Goal: Task Accomplishment & Management: Use online tool/utility

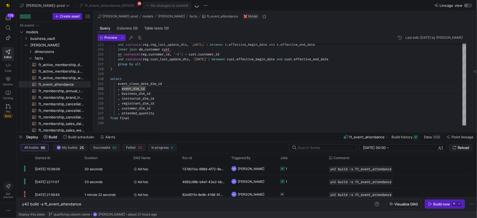
scroll to position [5, 36]
click at [49, 84] on span "ft_event_attendance​​​​​​​​​​" at bounding box center [62, 84] width 46 height 6
click at [201, 87] on div ", event_dim_id" at bounding box center [288, 88] width 356 height 5
click at [132, 38] on span "button" at bounding box center [131, 37] width 7 height 7
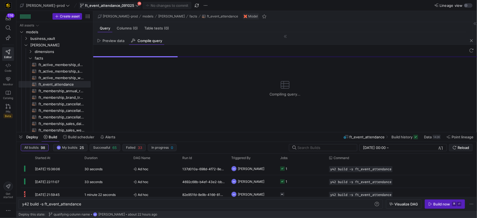
click at [105, 5] on span "ft_event_attendance_091025" at bounding box center [109, 5] width 49 height 4
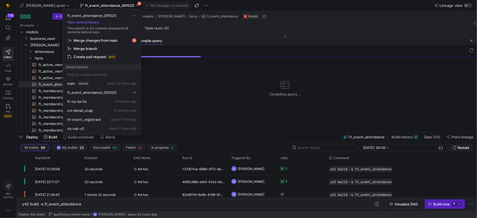
click at [84, 41] on span "Merge changes from main" at bounding box center [95, 40] width 44 height 4
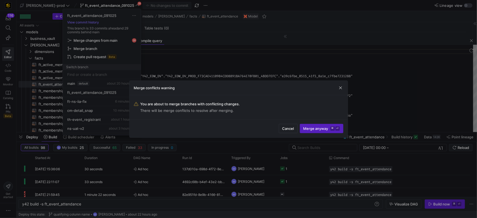
scroll to position [49, 0]
click at [293, 128] on span "Cancel" at bounding box center [288, 128] width 12 height 4
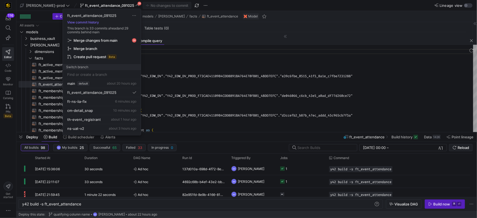
click at [232, 101] on div at bounding box center [238, 109] width 477 height 218
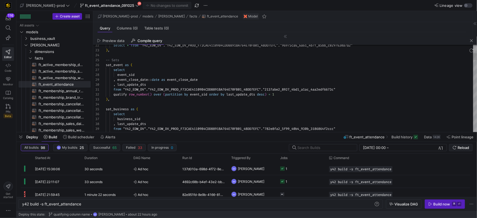
scroll to position [10, 4]
click at [232, 101] on div ") ," at bounding box center [291, 99] width 371 height 5
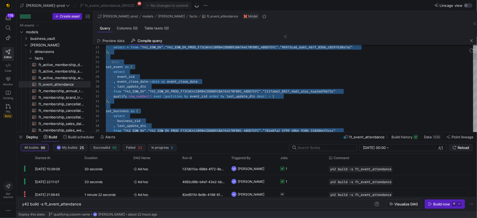
type textarea "from "Y42_EDW_DV"."Y42_EDW_DV_PROD_F73CAE41109B4CDD8891BA764E70FB01_4BDD7EFC"."…"
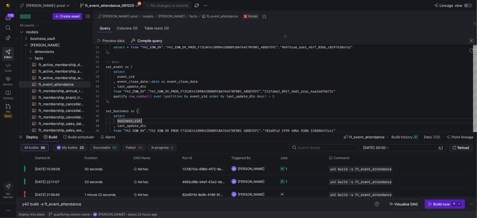
drag, startPoint x: 472, startPoint y: 42, endPoint x: 465, endPoint y: 38, distance: 7.3
click at [472, 42] on span "button" at bounding box center [471, 40] width 7 height 7
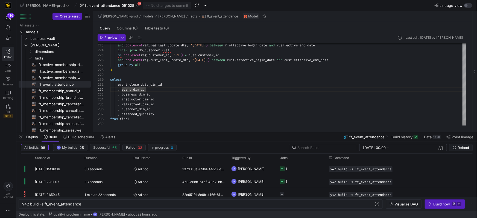
scroll to position [0, 53]
click at [227, 82] on div "event_close_date_dim_id" at bounding box center [288, 84] width 356 height 5
click at [108, 3] on span "ft_event_attendance_091025" at bounding box center [109, 5] width 49 height 4
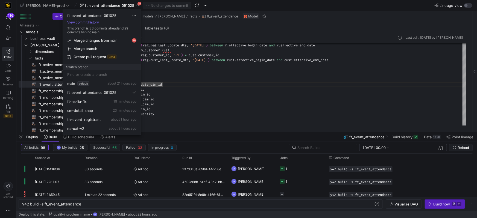
click at [99, 41] on span "Merge changes from main" at bounding box center [95, 40] width 44 height 4
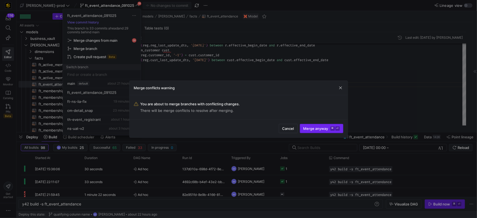
click at [308, 128] on span "Merge anyway ⌘ ⏎" at bounding box center [321, 128] width 36 height 4
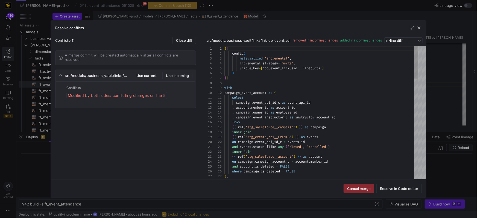
scroll to position [49, 0]
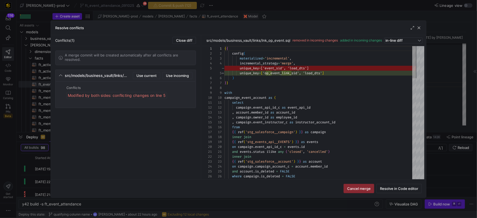
drag, startPoint x: 103, startPoint y: 94, endPoint x: 128, endPoint y: 80, distance: 28.9
click at [103, 94] on div "Modified by both sides: conflicting changes on line 5" at bounding box center [116, 95] width 101 height 7
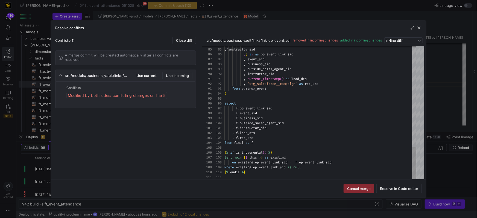
scroll to position [0, 0]
click at [177, 76] on span "Use incoming" at bounding box center [177, 75] width 23 height 4
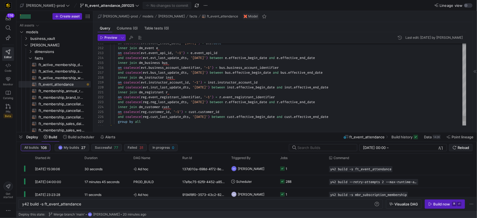
scroll to position [0, 18]
click at [127, 92] on span "inner" at bounding box center [123, 92] width 10 height 4
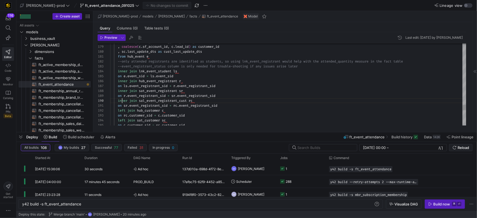
scroll to position [39, 12]
drag, startPoint x: 124, startPoint y: 102, endPoint x: 119, endPoint y: 117, distance: 16.3
click at [124, 102] on span "inner" at bounding box center [123, 101] width 10 height 4
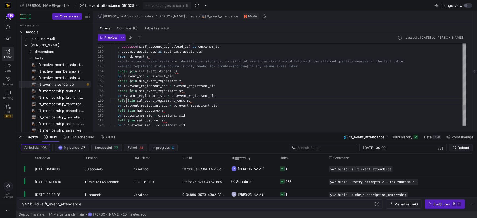
scroll to position [39, 16]
type textarea "registrants are identified as students, so using lnk_event_registrant would hel…"
click at [154, 7] on span "Commit & push (1)" at bounding box center [169, 5] width 31 height 4
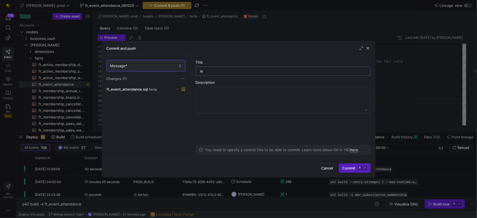
type input "l"
type input "left join on sal_event_registrant_cust"
click at [347, 169] on span "Commit ⌘ ⏎" at bounding box center [354, 168] width 25 height 4
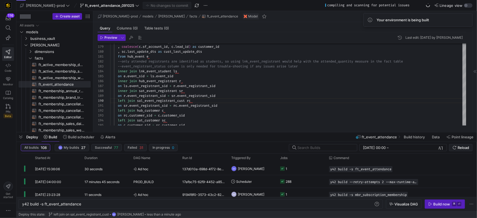
click at [438, 205] on div "Build now" at bounding box center [441, 204] width 17 height 4
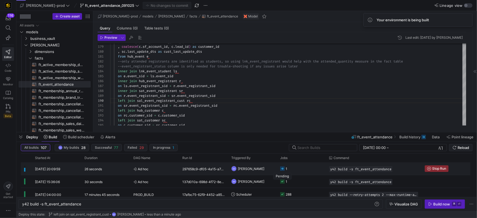
click at [283, 170] on icon "Press SPACE to select this row." at bounding box center [282, 169] width 4 height 4
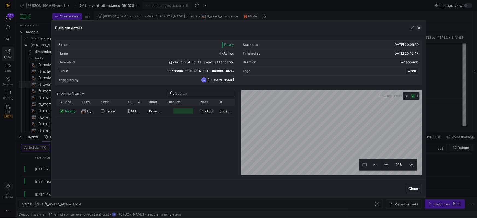
click at [420, 28] on span "button" at bounding box center [418, 27] width 5 height 5
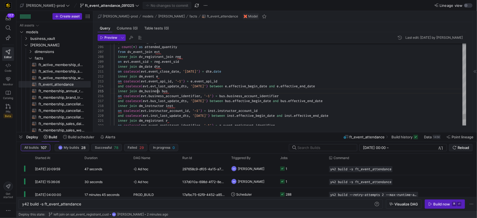
drag, startPoint x: 157, startPoint y: 92, endPoint x: 184, endPoint y: 92, distance: 26.2
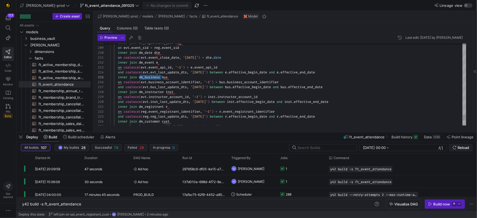
click at [153, 92] on span "dm_instructor" at bounding box center [151, 92] width 25 height 4
drag, startPoint x: 212, startPoint y: 96, endPoint x: 269, endPoint y: 96, distance: 57.4
click at [269, 96] on div "on coalesce ( evt . instructor_account_id , '-1' ) = inst . instructor_account_…" at bounding box center [288, 95] width 356 height 5
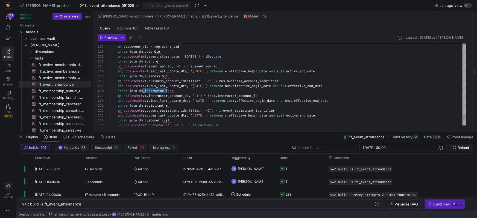
scroll to position [34, 30]
drag, startPoint x: 158, startPoint y: 91, endPoint x: 140, endPoint y: 91, distance: 17.8
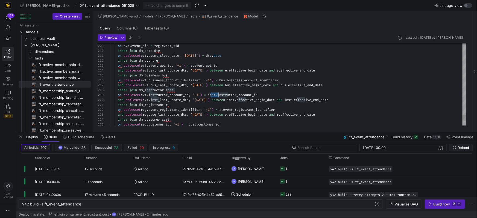
drag, startPoint x: 216, startPoint y: 95, endPoint x: 238, endPoint y: 96, distance: 21.9
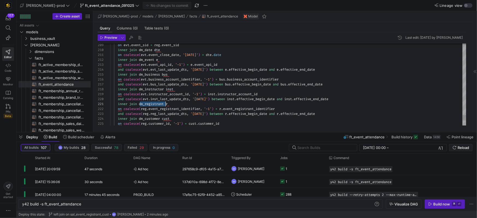
drag, startPoint x: 165, startPoint y: 99, endPoint x: 191, endPoint y: 104, distance: 26.1
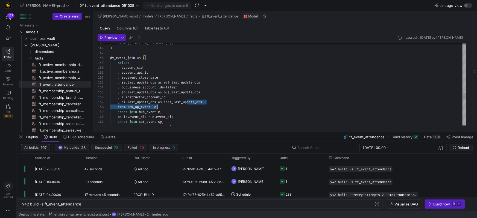
click at [187, 105] on div "from lnk_op_event le" at bounding box center [288, 107] width 356 height 5
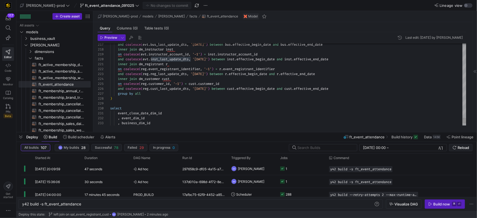
type textarea "inner join dm_registrant r on coalesce(reg.event_registrant_identifier, '-1') =…"
click at [165, 84] on span "customer_id" at bounding box center [158, 84] width 21 height 4
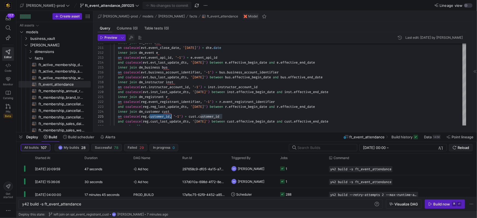
click at [131, 38] on span "button" at bounding box center [131, 37] width 7 height 7
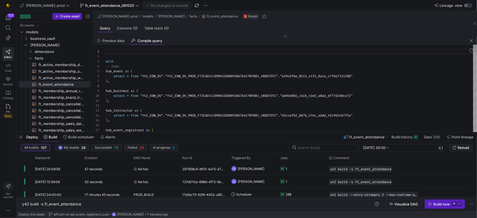
scroll to position [49, 0]
click at [197, 101] on div ") ," at bounding box center [291, 100] width 371 height 5
type textarea "with -- Hubs hub_event as ( select * from "Y42_EDW_DV"."Y42_EDW_DV_PROD_F73CAE4…"
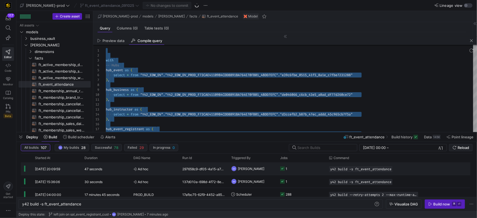
click at [282, 169] on rect "Press SPACE to select this row." at bounding box center [282, 169] width 4 height 4
